Goal: Check status: Check status

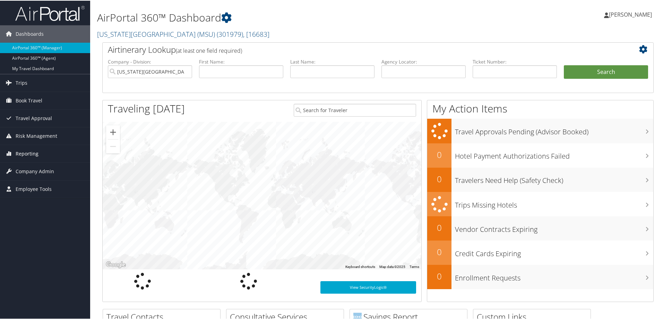
click at [25, 153] on span "Reporting" at bounding box center [27, 152] width 23 height 17
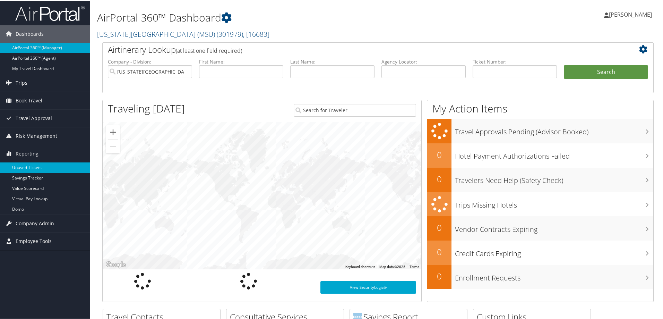
click at [30, 168] on link "Unused Tickets" at bounding box center [45, 167] width 90 height 10
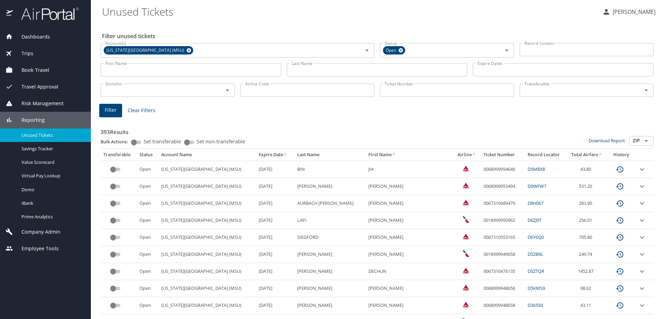
click at [390, 88] on input "Ticket Number" at bounding box center [447, 90] width 134 height 13
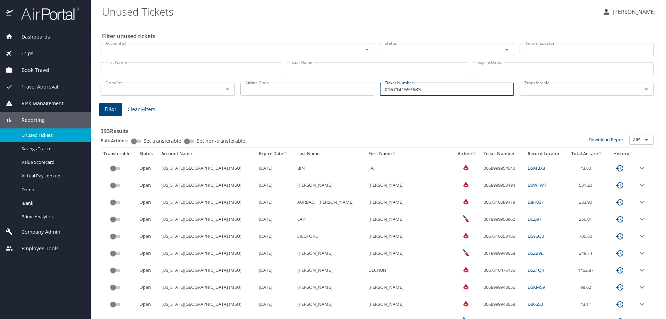
type input "0167141597683"
click at [103, 113] on button "Filter" at bounding box center [110, 110] width 23 height 14
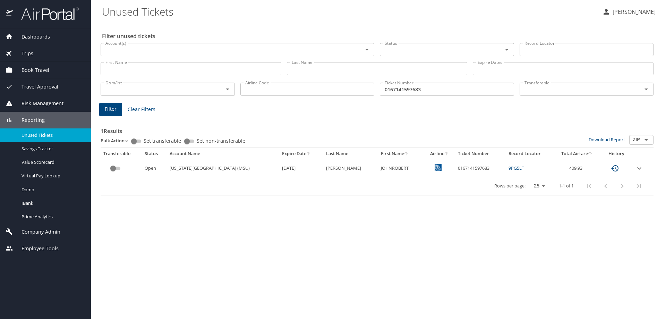
click at [513, 167] on link "9PG5LT" at bounding box center [516, 168] width 16 height 6
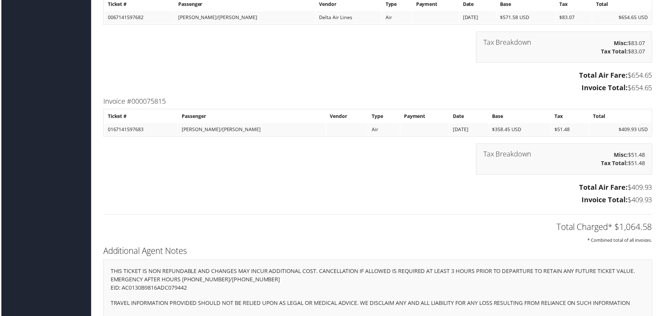
scroll to position [1353, 0]
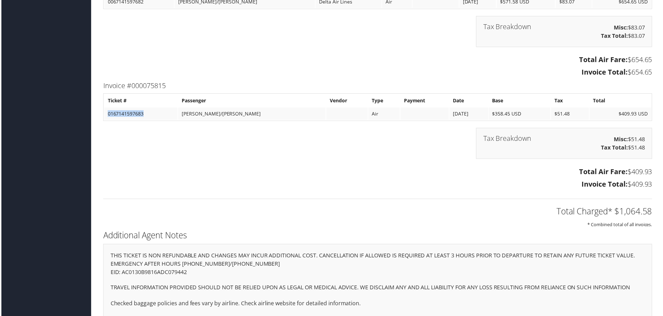
drag, startPoint x: 149, startPoint y: 115, endPoint x: 111, endPoint y: 117, distance: 37.9
click at [108, 117] on td "0167141597683" at bounding box center [140, 114] width 74 height 12
copy td "0167141597683"
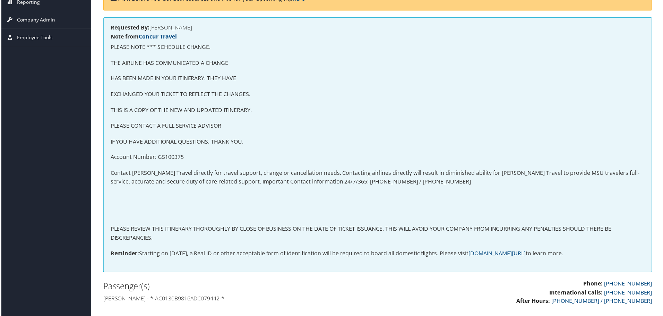
scroll to position [0, 0]
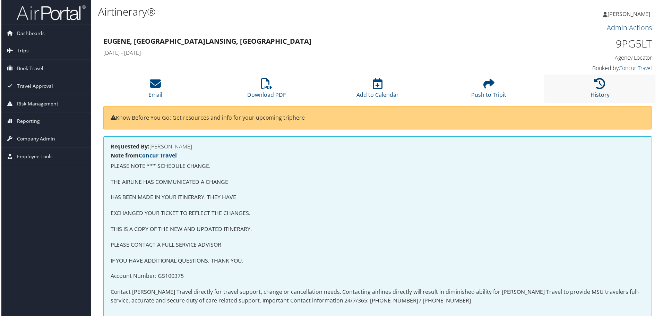
click at [605, 92] on link "History" at bounding box center [601, 90] width 19 height 17
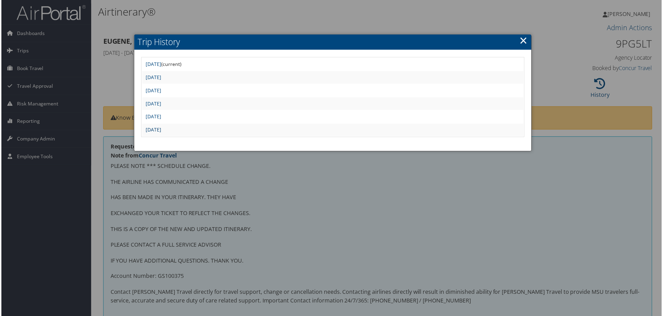
click at [161, 128] on link "Tue Nov 26 12:48:01 MST 2024" at bounding box center [153, 130] width 16 height 7
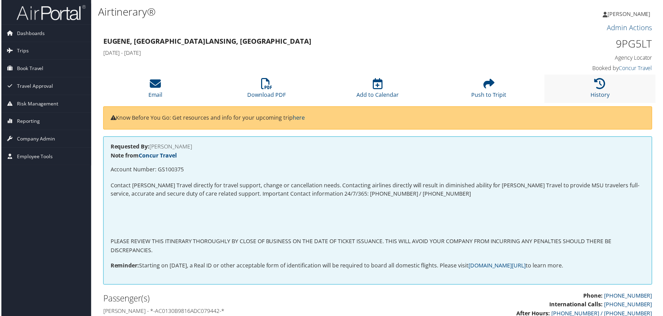
click at [611, 86] on li "History" at bounding box center [602, 89] width 112 height 28
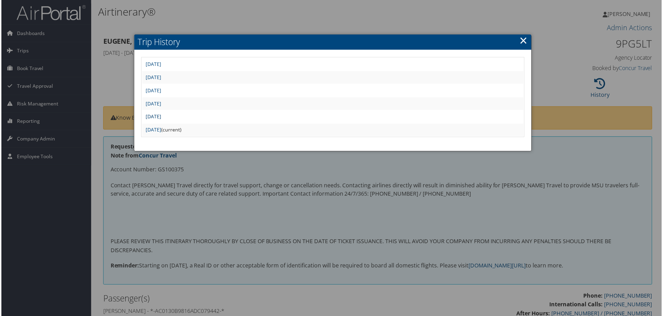
click at [161, 115] on link "[DATE]" at bounding box center [153, 117] width 16 height 7
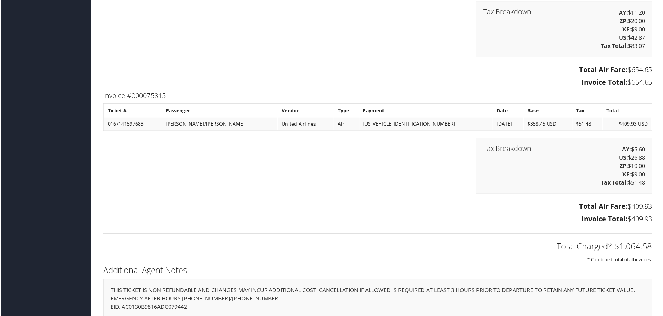
scroll to position [1283, 0]
